Goal: Information Seeking & Learning: Understand process/instructions

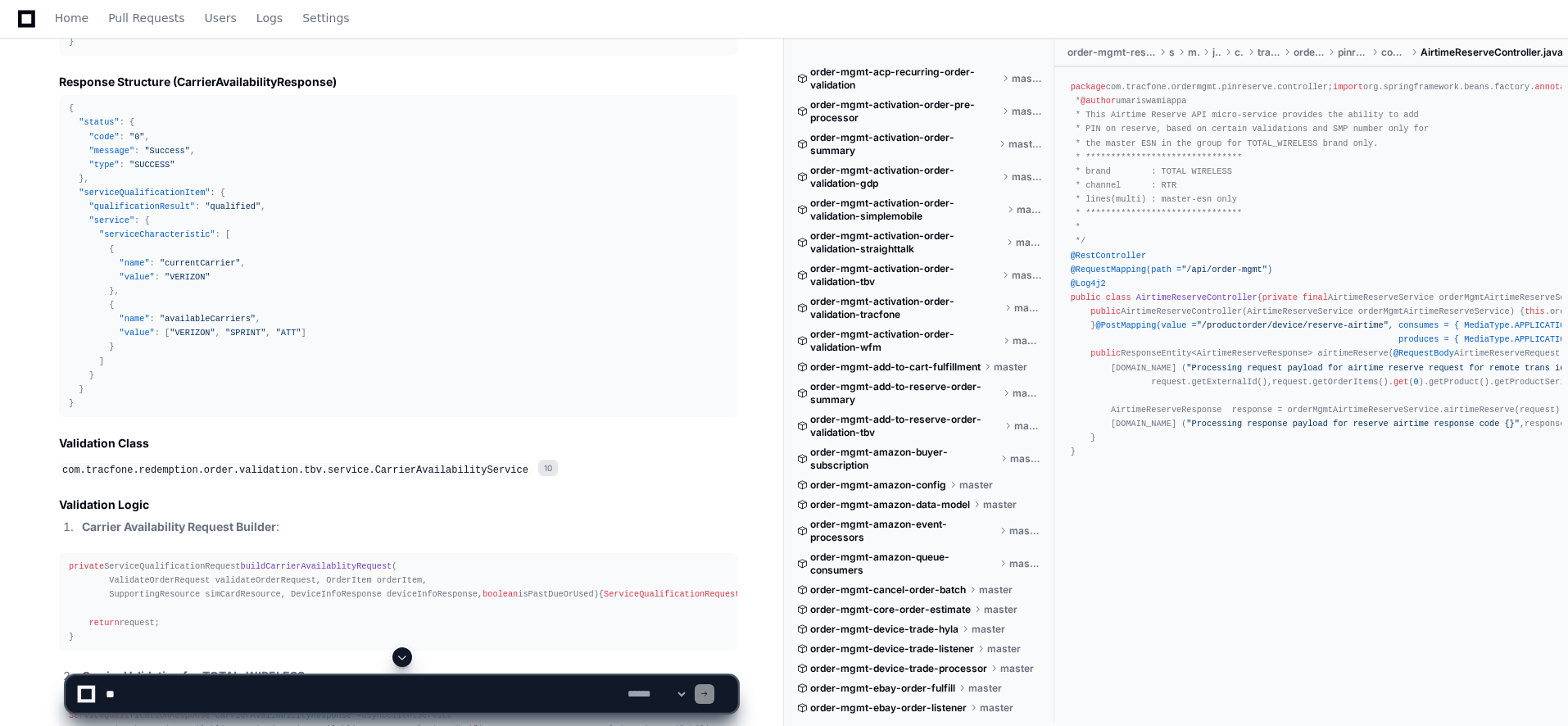
scroll to position [19560, 0]
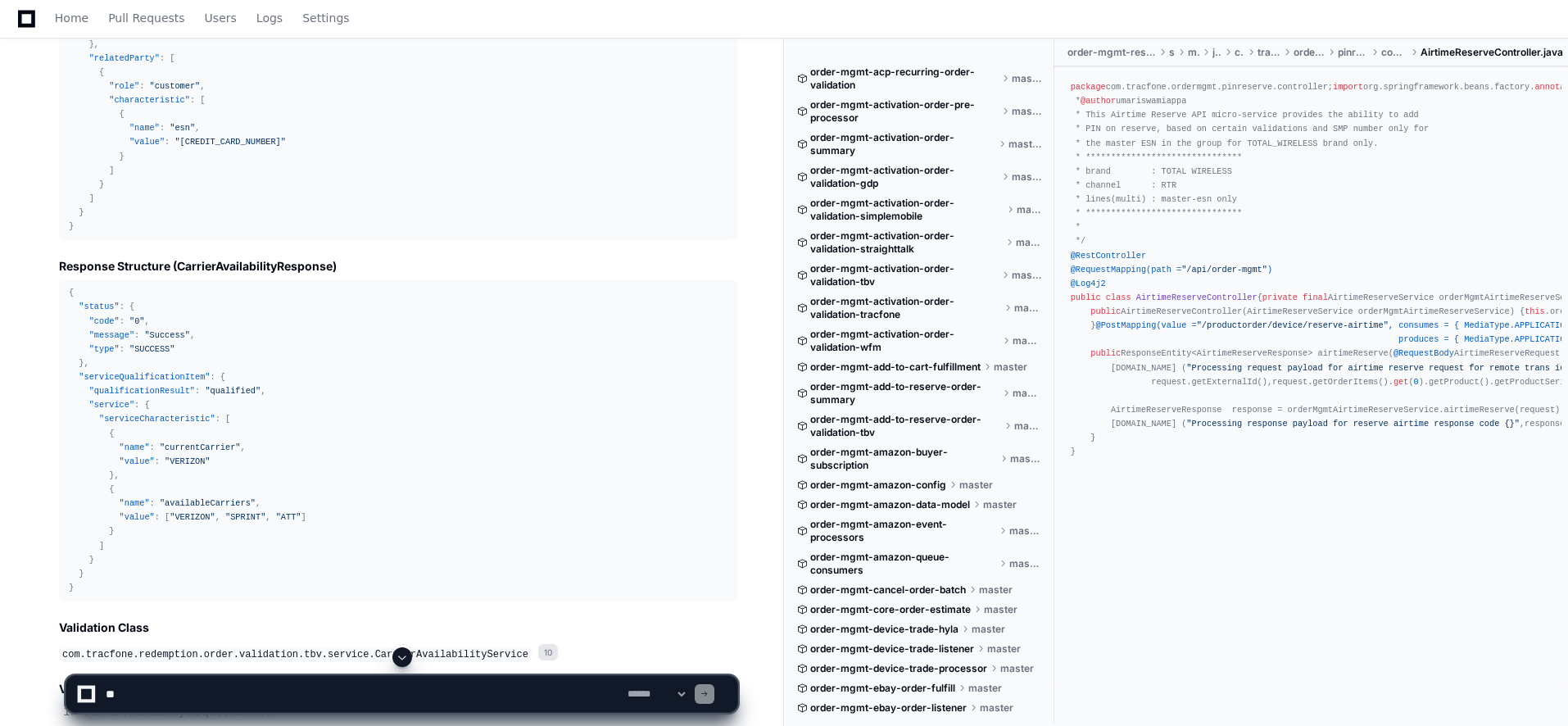
click at [203, 147] on span ""[CREDIT_CARD_NUMBER]"" at bounding box center [230, 141] width 112 height 10
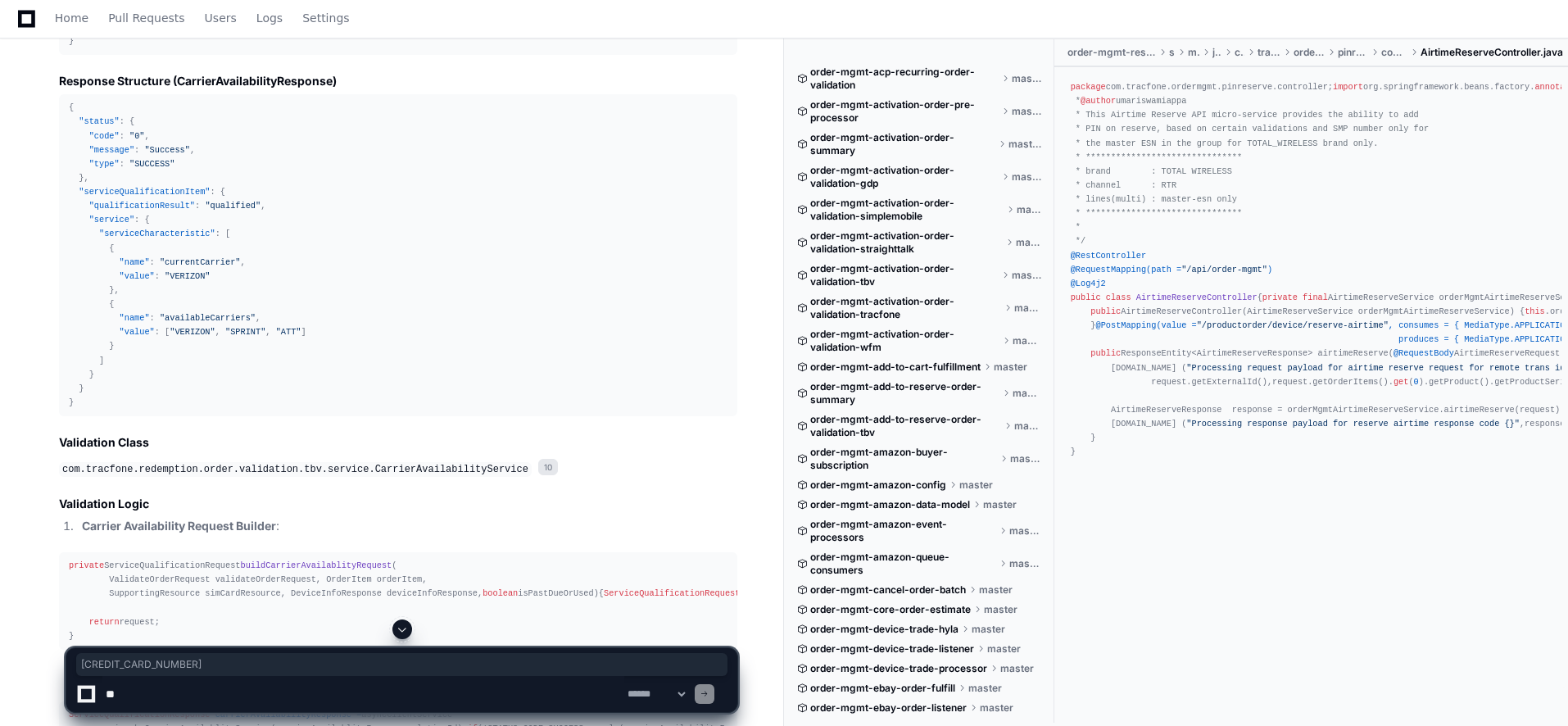
scroll to position [19642, 0]
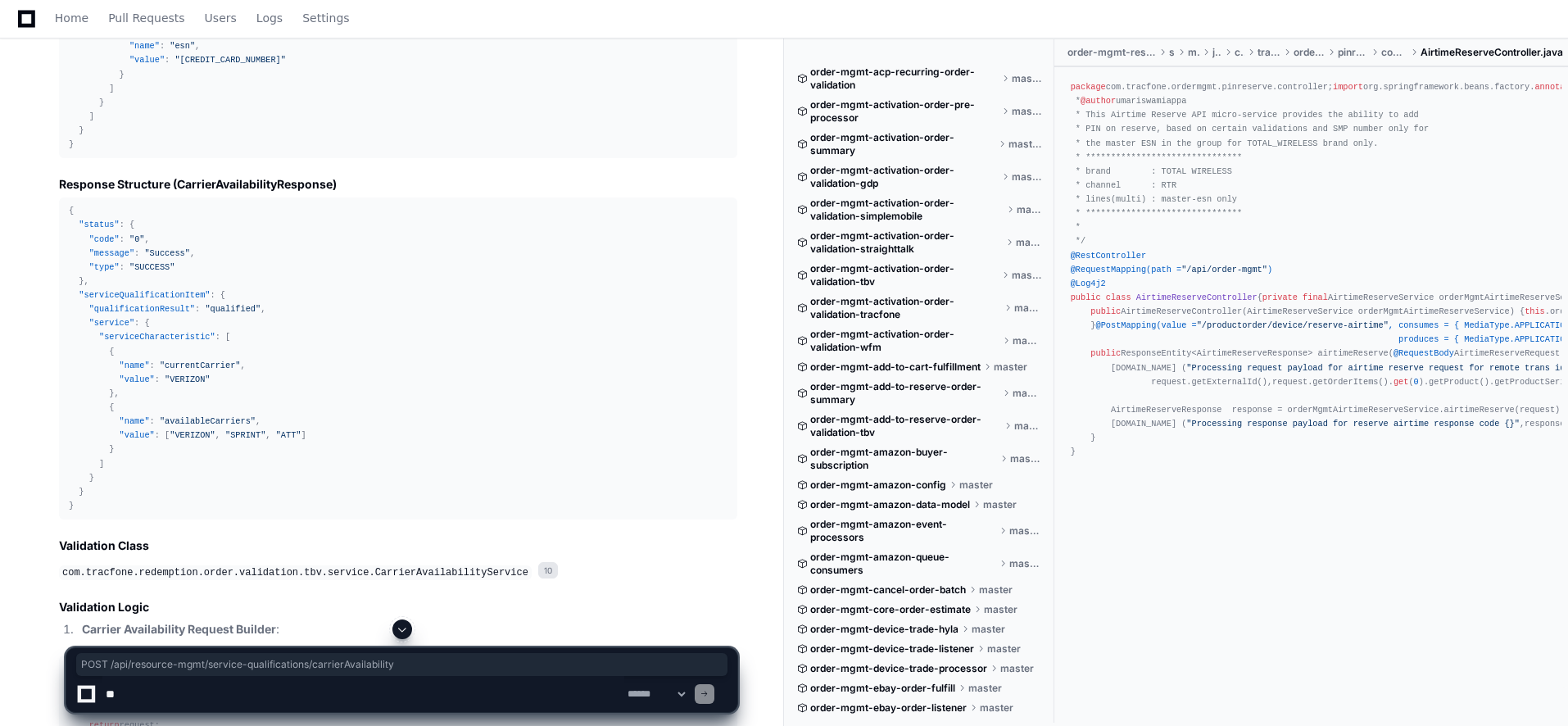
drag, startPoint x: 71, startPoint y: 120, endPoint x: 386, endPoint y: 124, distance: 315.0
copy div "POST /api/ resource-mgmt /service-qualifications/ carrierAvailability"
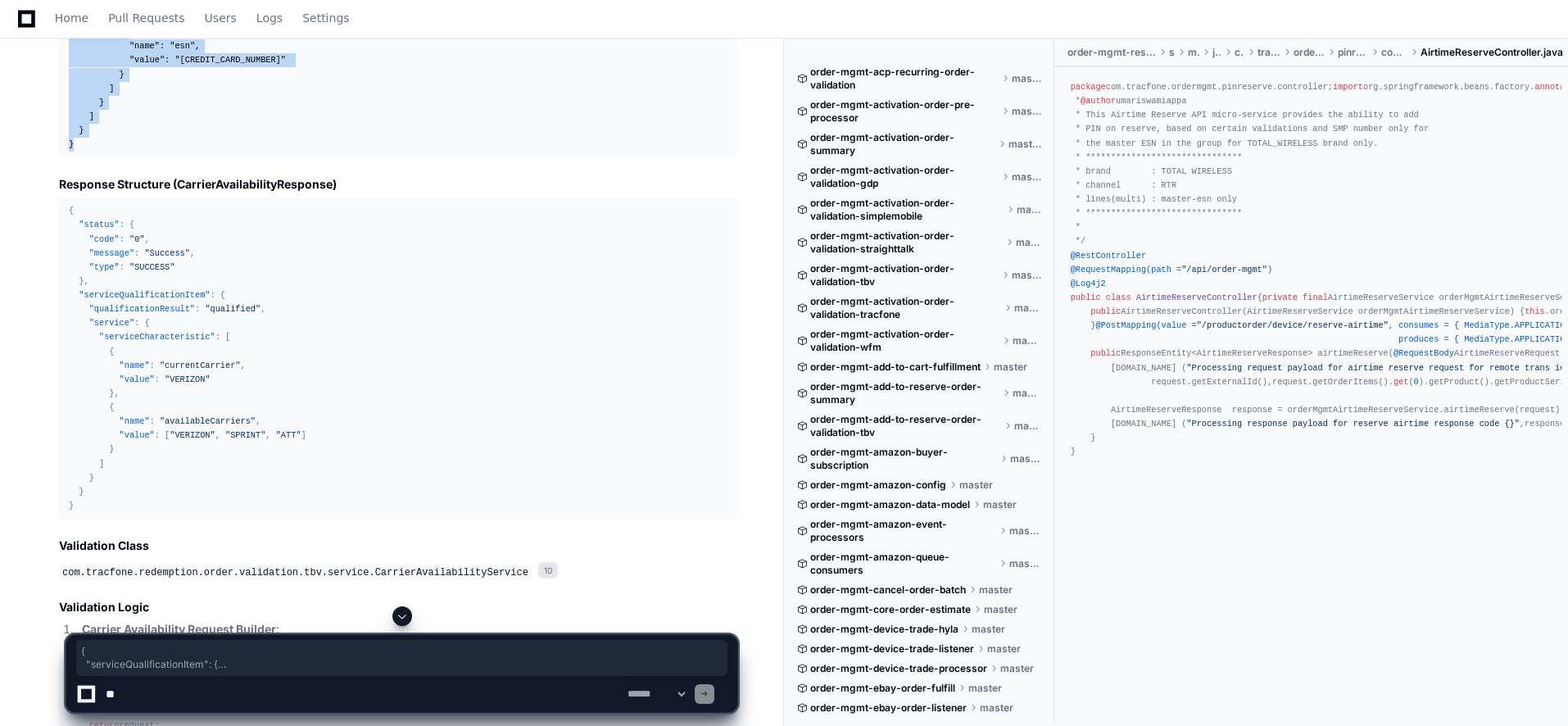
drag, startPoint x: 70, startPoint y: 185, endPoint x: 111, endPoint y: 498, distance: 315.7
copy div "{ "serviceQualificationItem" : { "service" : { "serviceCharacteristic" : [ { "n…"
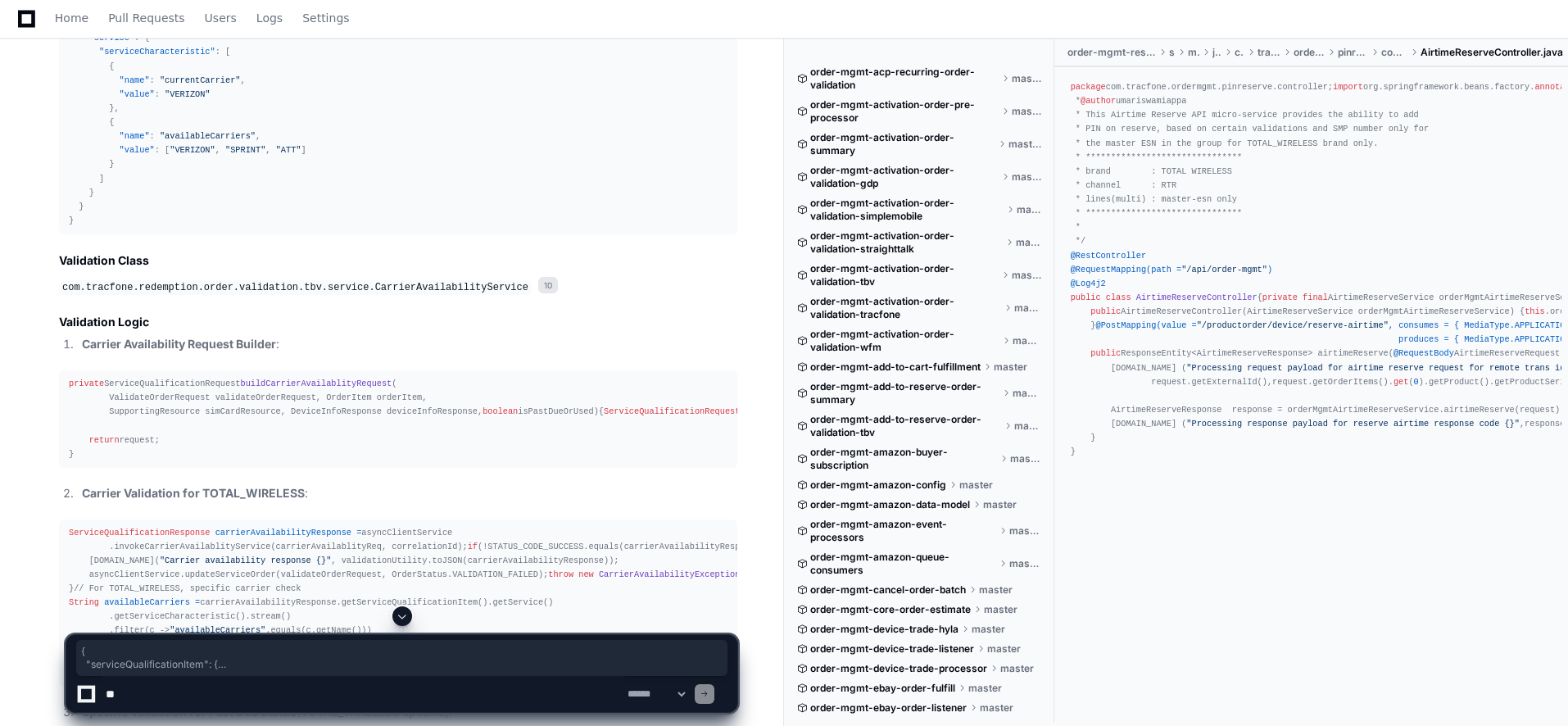
scroll to position [19970, 0]
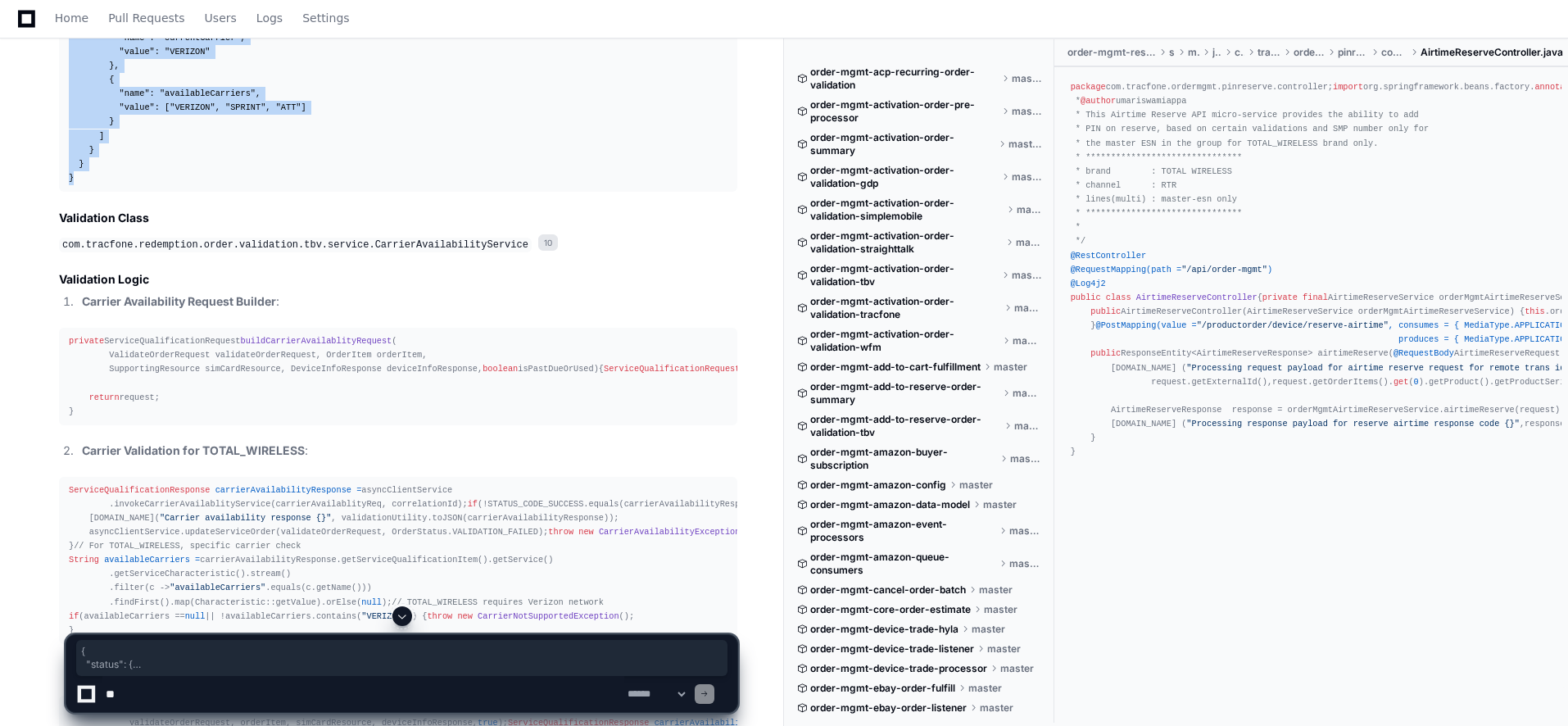
drag, startPoint x: 68, startPoint y: 238, endPoint x: 101, endPoint y: 529, distance: 292.9
click at [101, 192] on pre "{ "status" : { "code" : "0" , "message" : "Success" , "type" : "SUCCESS" } , "s…" at bounding box center [398, 30] width 678 height 322
copy div "{ "status" : { "code" : "0" , "message" : "Success" , "type" : "SUCCESS" } , "s…"
